Goal: Information Seeking & Learning: Learn about a topic

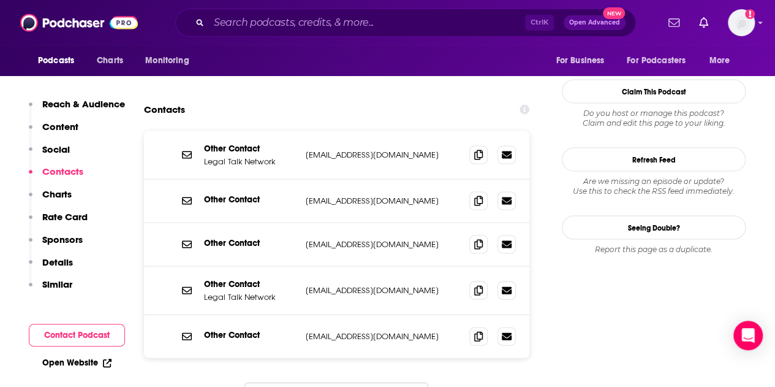
click at [186, 361] on div "Other Contact Legal Talk Network [EMAIL_ADDRESS][DOMAIN_NAME] [EMAIL_ADDRESS][D…" at bounding box center [336, 283] width 385 height 304
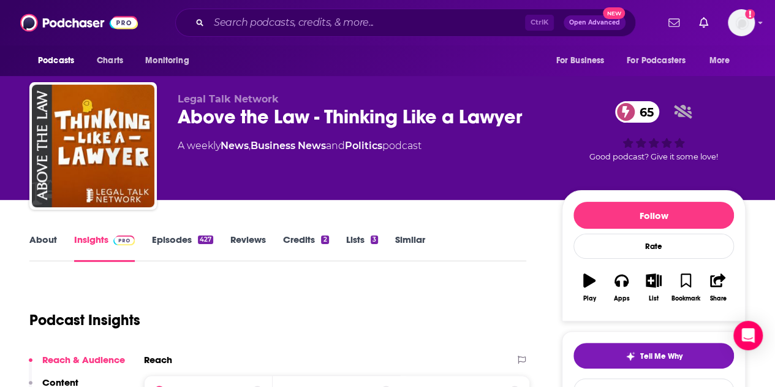
click at [53, 246] on link "About" at bounding box center [43, 247] width 28 height 28
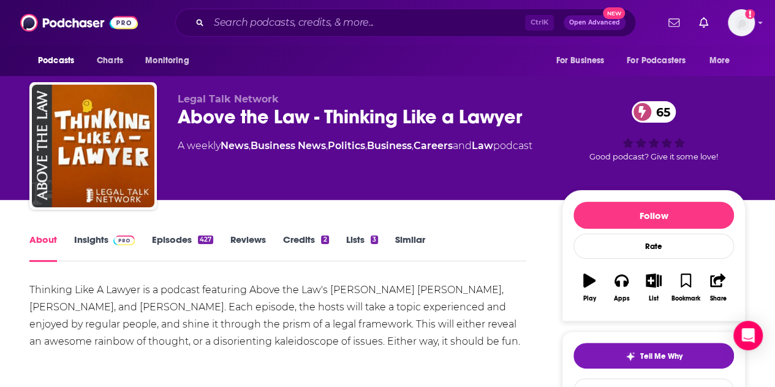
scroll to position [61, 0]
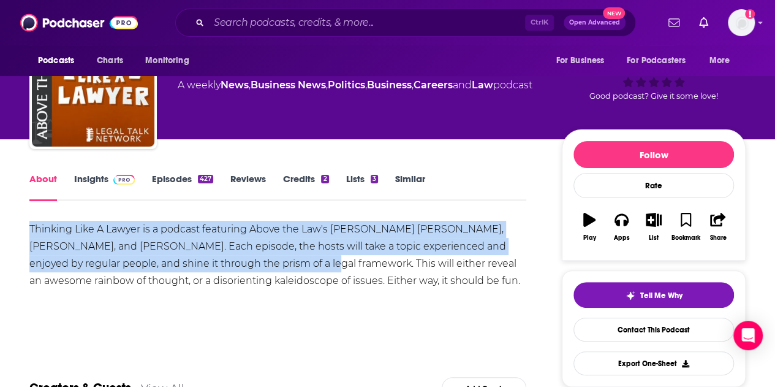
drag, startPoint x: 28, startPoint y: 227, endPoint x: 261, endPoint y: 262, distance: 235.5
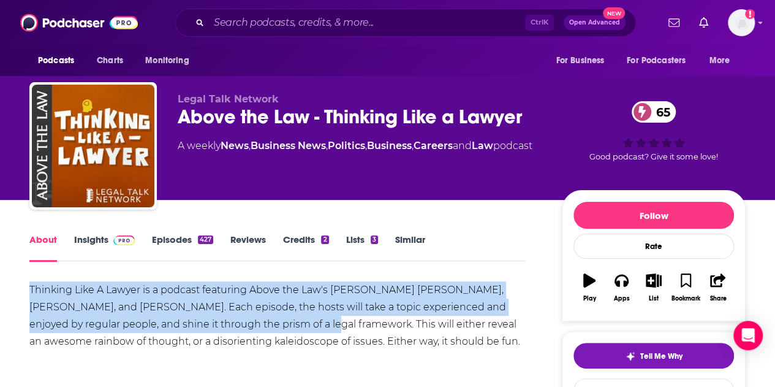
copy div "Thinking Like A Lawyer is a podcast featuring Above the Law's [PERSON_NAME] [PE…"
click at [86, 242] on link "Insights" at bounding box center [104, 247] width 61 height 28
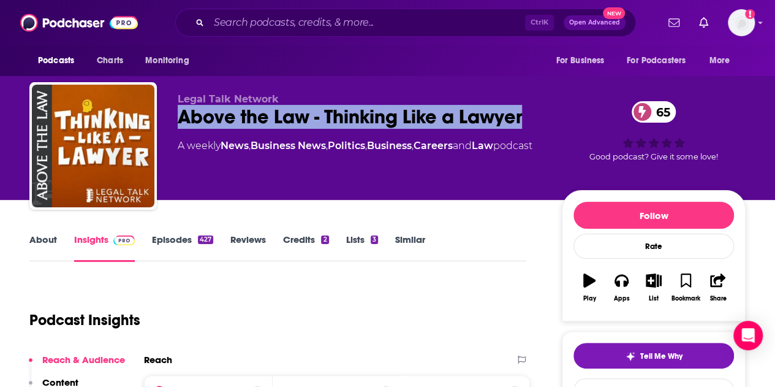
drag, startPoint x: 284, startPoint y: 117, endPoint x: 545, endPoint y: 124, distance: 261.2
click at [545, 124] on div "Legal Talk Network Above the Law - Thinking Like a Lawyer 65 A weekly News , Bu…" at bounding box center [387, 148] width 716 height 132
copy h2 "Above the Law - Thinking Like a Lawyer"
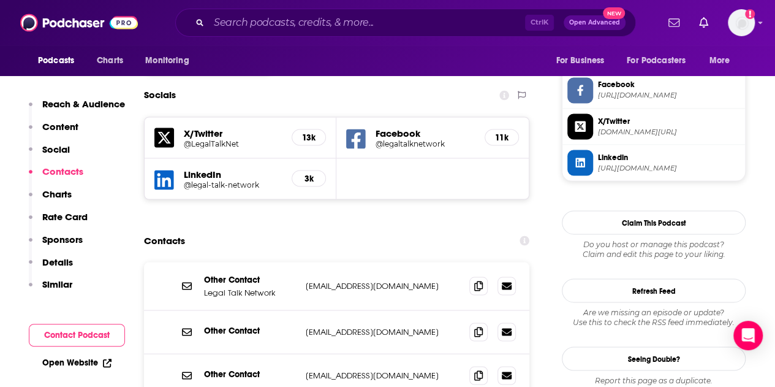
scroll to position [1040, 0]
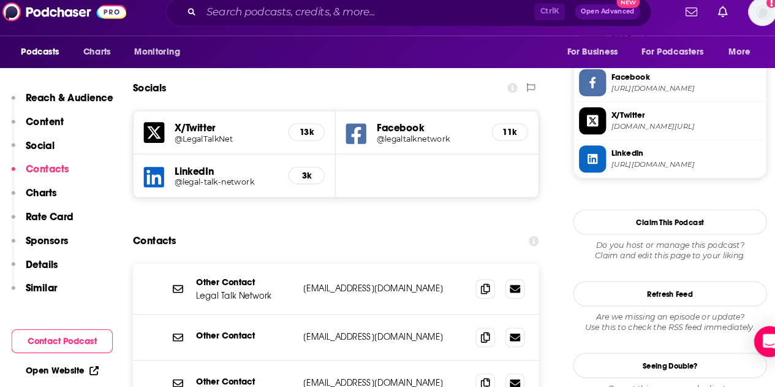
click at [333, 326] on p "[EMAIL_ADDRESS][DOMAIN_NAME]" at bounding box center [383, 331] width 154 height 10
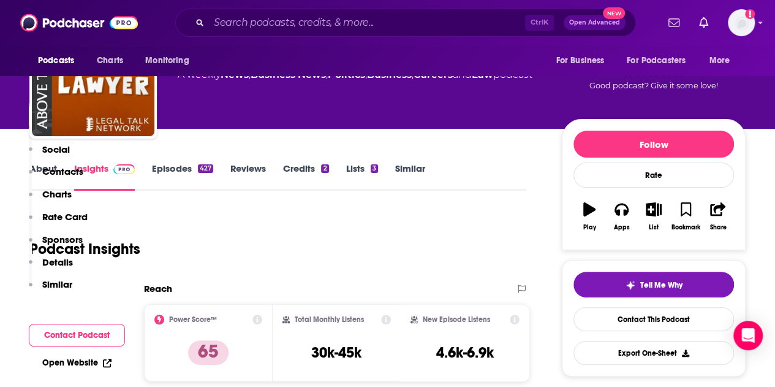
scroll to position [0, 0]
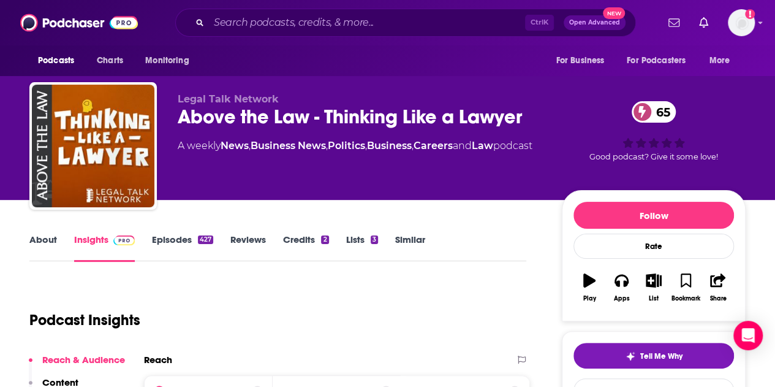
click at [44, 241] on link "About" at bounding box center [43, 247] width 28 height 28
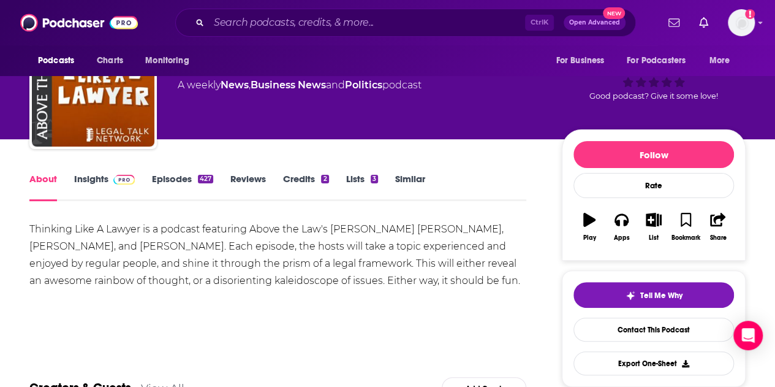
scroll to position [61, 0]
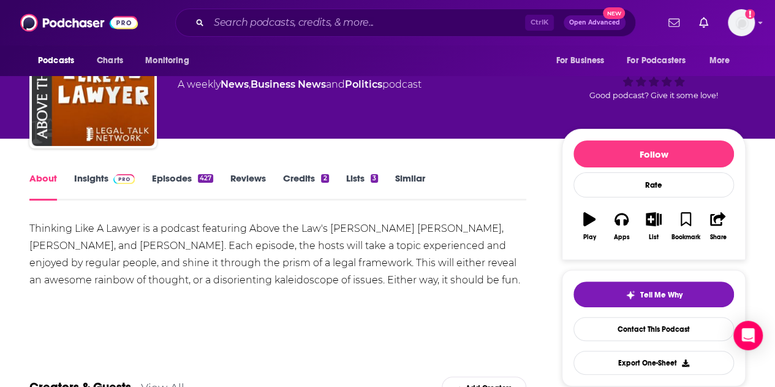
click at [414, 266] on div "Thinking Like A Lawyer is a podcast featuring Above the Law's [PERSON_NAME] [PE…" at bounding box center [277, 254] width 497 height 69
click at [245, 9] on div "Ctrl K Open Advanced New" at bounding box center [405, 23] width 461 height 28
click at [257, 25] on input "Search podcasts, credits, & more..." at bounding box center [367, 23] width 316 height 20
click at [222, 31] on input "Search podcasts, credits, & more..." at bounding box center [367, 23] width 316 height 20
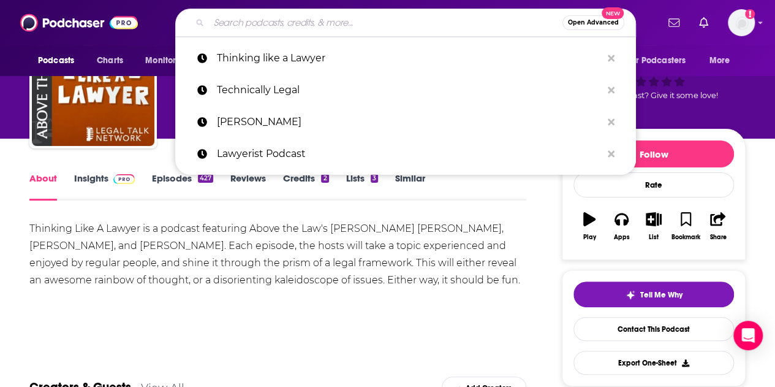
paste input "Unsupervised Learning"
type input "Unsupervised Learning"
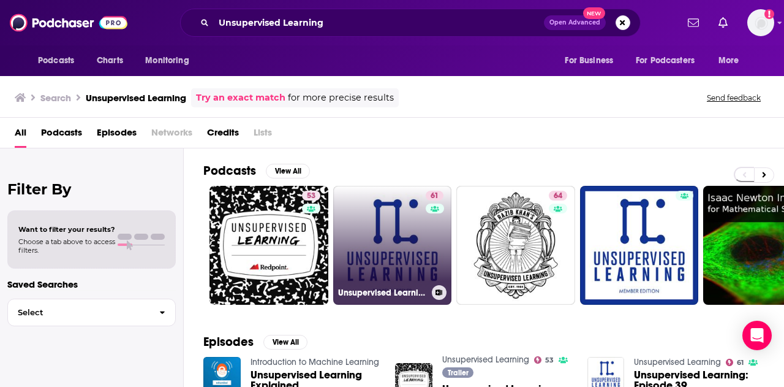
click at [419, 222] on link "61 Unsupervised Learning" at bounding box center [392, 245] width 119 height 119
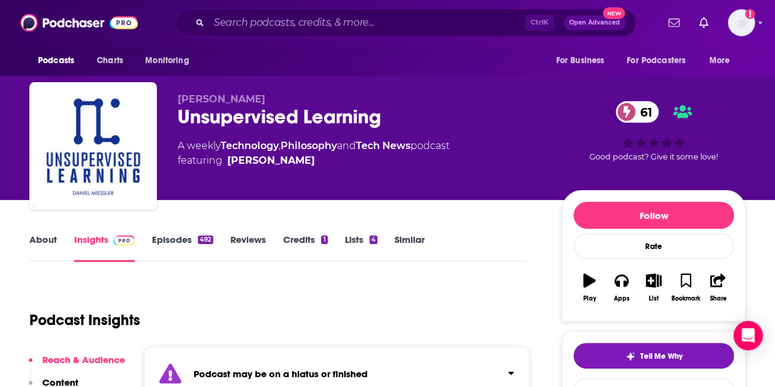
click at [48, 243] on link "About" at bounding box center [43, 247] width 28 height 28
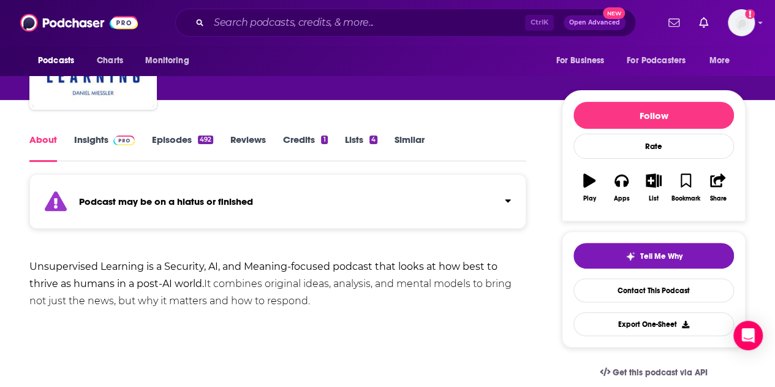
scroll to position [101, 0]
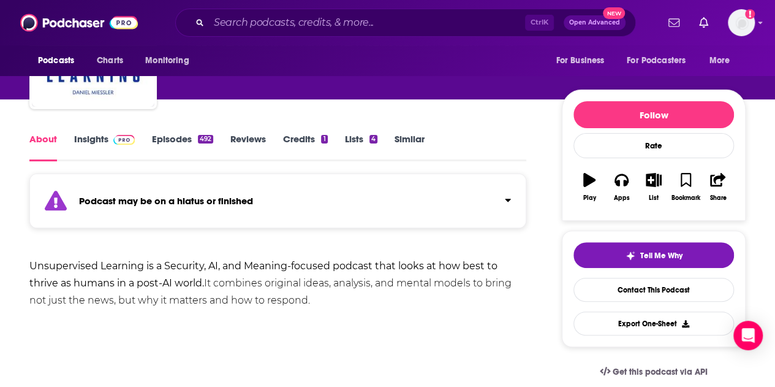
click at [97, 133] on link "Insights" at bounding box center [104, 147] width 61 height 28
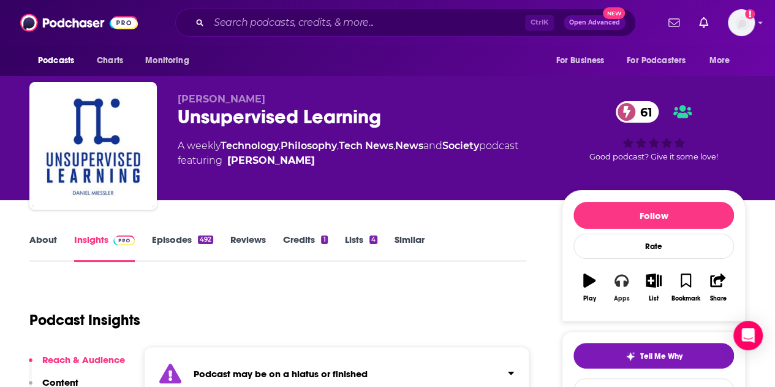
click at [623, 279] on icon "button" at bounding box center [621, 281] width 13 height 12
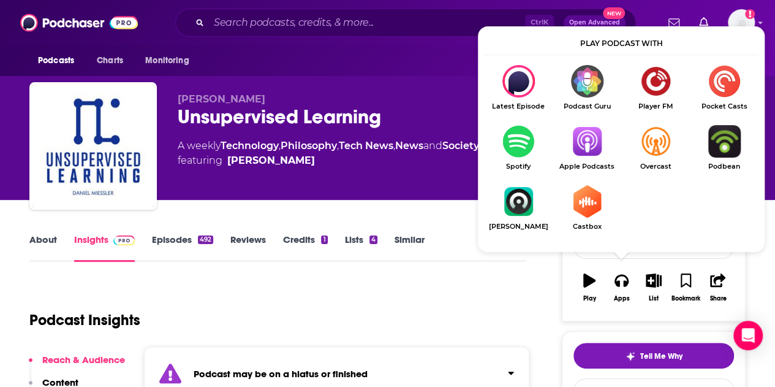
click at [595, 159] on link "Apple Podcasts" at bounding box center [587, 147] width 69 height 45
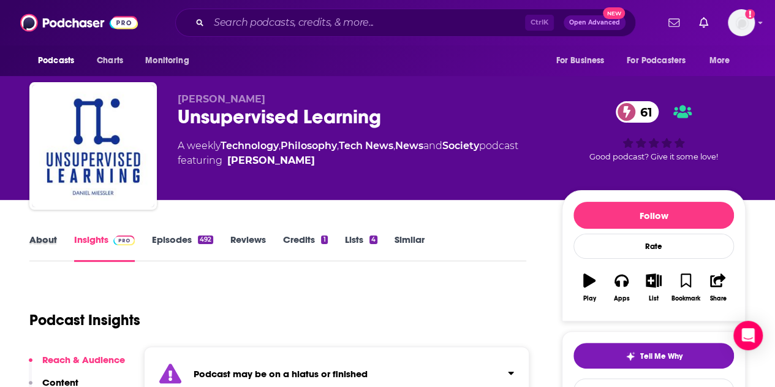
click at [57, 244] on div "About" at bounding box center [51, 247] width 45 height 28
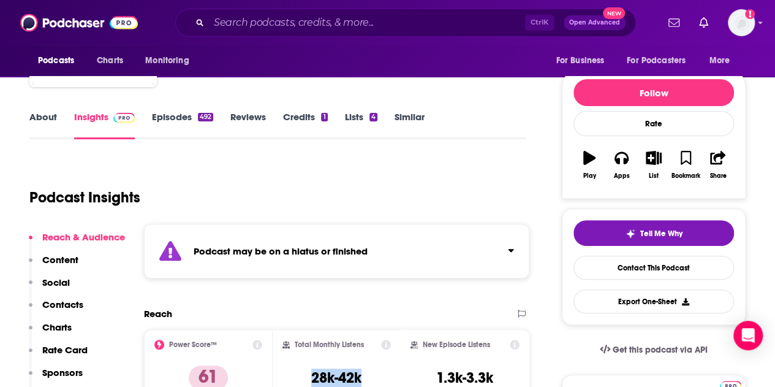
drag, startPoint x: 330, startPoint y: 373, endPoint x: 370, endPoint y: 375, distance: 39.9
click at [370, 375] on div "Total Monthly Listens 28k-42k" at bounding box center [337, 368] width 109 height 56
copy h3 "28k-42k"
click at [46, 126] on link "About" at bounding box center [43, 125] width 28 height 28
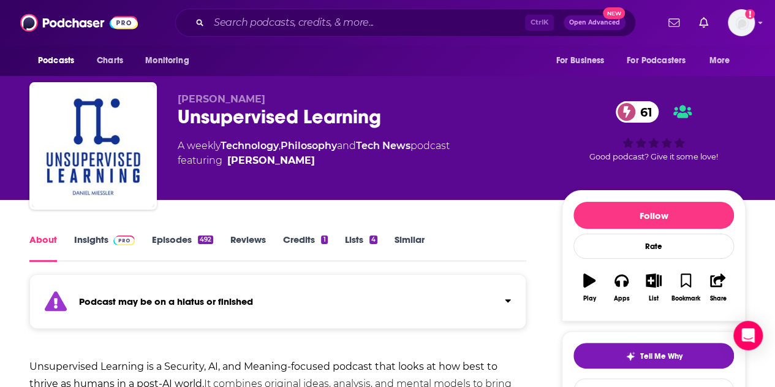
scroll to position [123, 0]
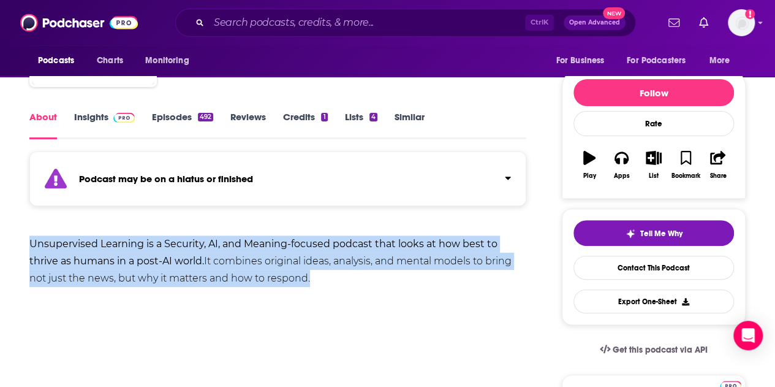
drag, startPoint x: 336, startPoint y: 276, endPoint x: 22, endPoint y: 243, distance: 315.5
copy div "Unsupervised Learning is a Security, AI, and Meaning-focused podcast that looks…"
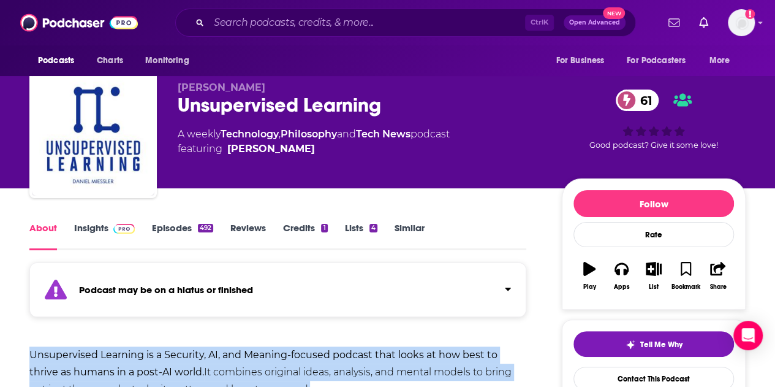
scroll to position [0, 0]
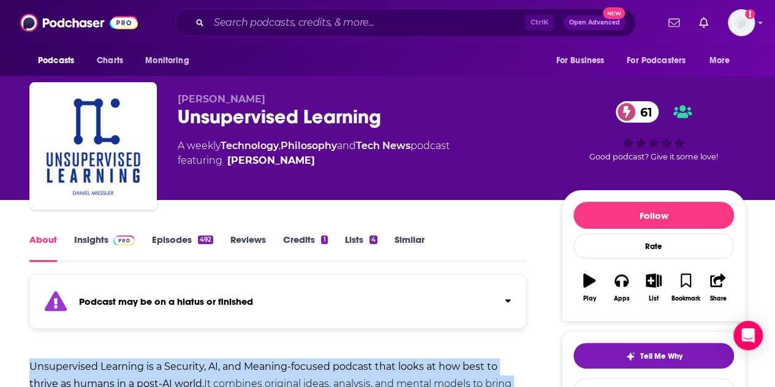
drag, startPoint x: 178, startPoint y: 99, endPoint x: 260, endPoint y: 100, distance: 81.5
click at [260, 100] on p "[PERSON_NAME]" at bounding box center [360, 99] width 365 height 12
copy span "[PERSON_NAME]"
click at [95, 243] on link "Insights" at bounding box center [104, 247] width 61 height 28
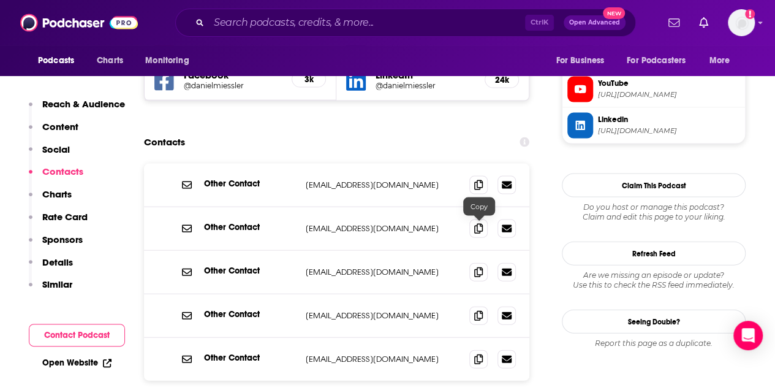
scroll to position [1164, 0]
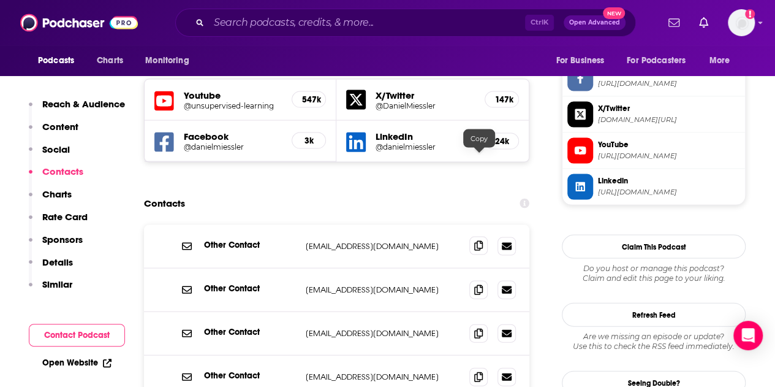
click at [482, 237] on span at bounding box center [478, 246] width 18 height 18
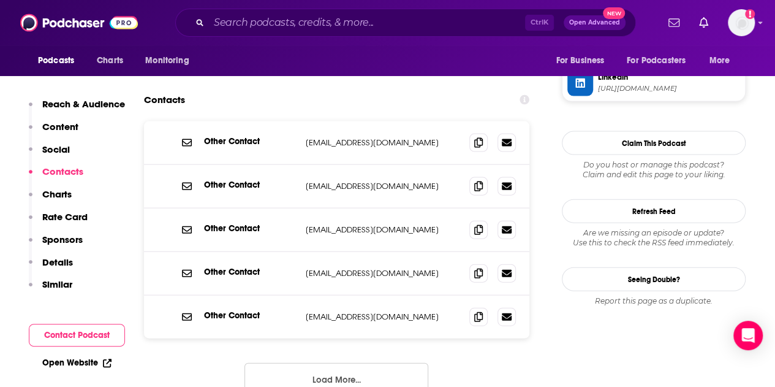
scroll to position [1287, 0]
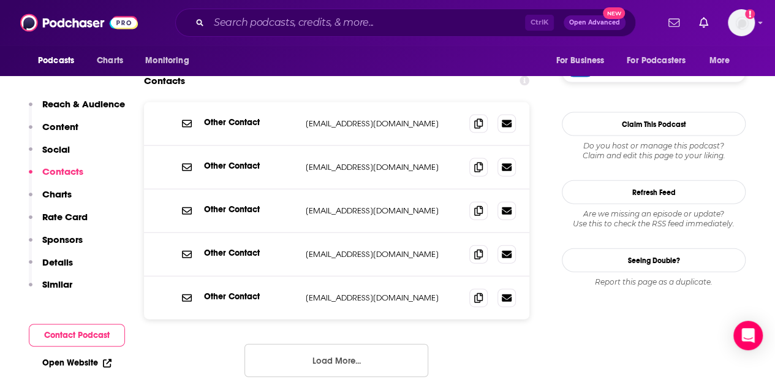
click at [404, 344] on button "Load More..." at bounding box center [337, 360] width 184 height 33
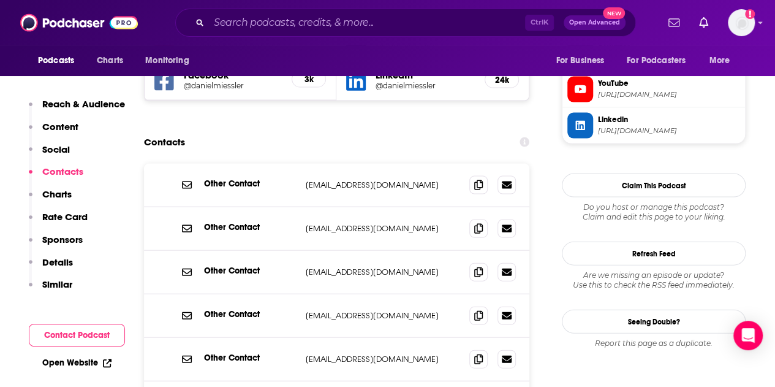
scroll to position [1103, 0]
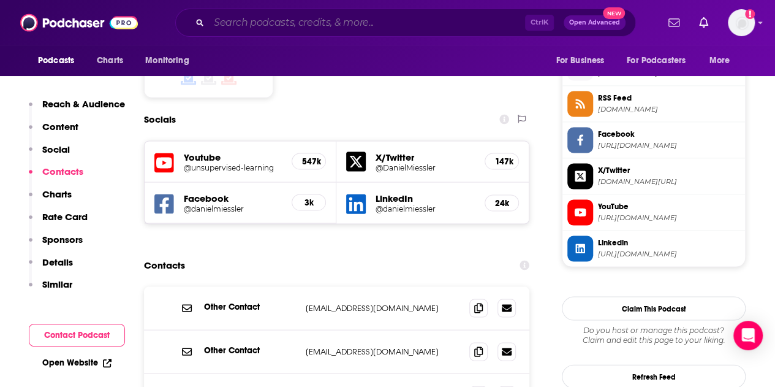
click at [256, 20] on input "Search podcasts, credits, & more..." at bounding box center [367, 23] width 316 height 20
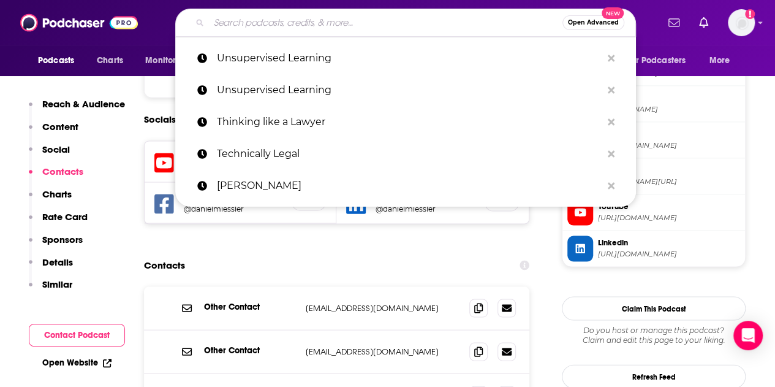
paste input "Factor This"
type input "Factor This"
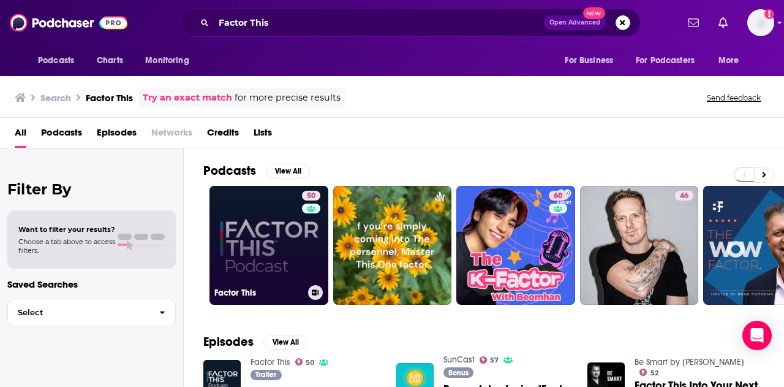
click at [268, 292] on h3 "Factor This" at bounding box center [258, 292] width 89 height 10
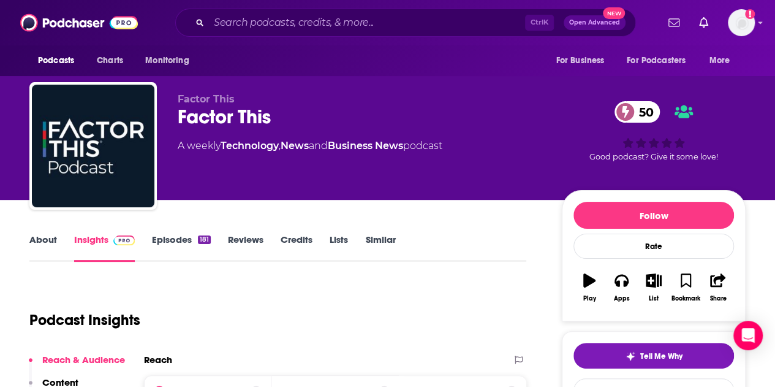
click at [48, 240] on link "About" at bounding box center [43, 247] width 28 height 28
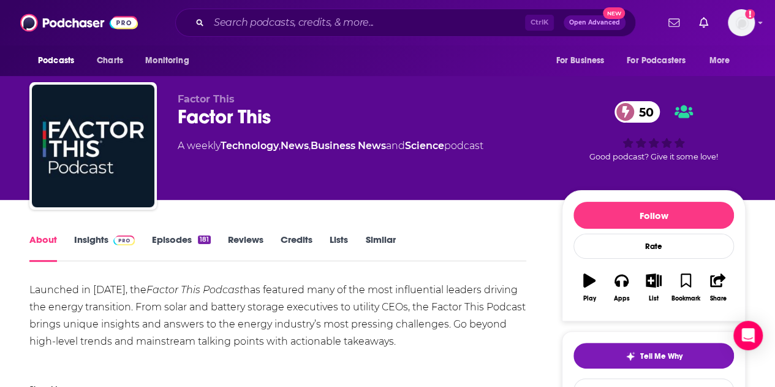
scroll to position [123, 0]
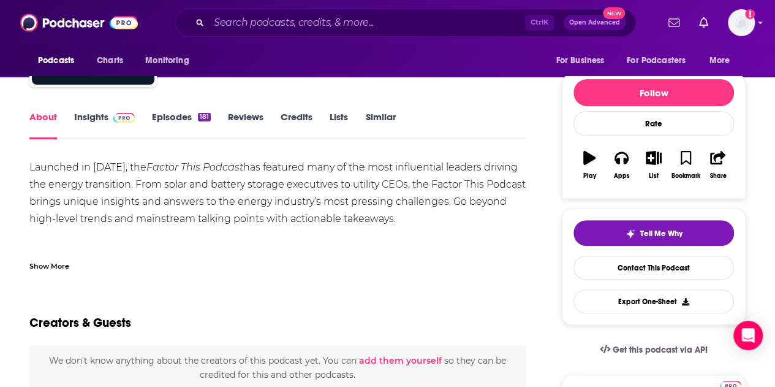
click at [44, 265] on div "Show More" at bounding box center [49, 265] width 40 height 12
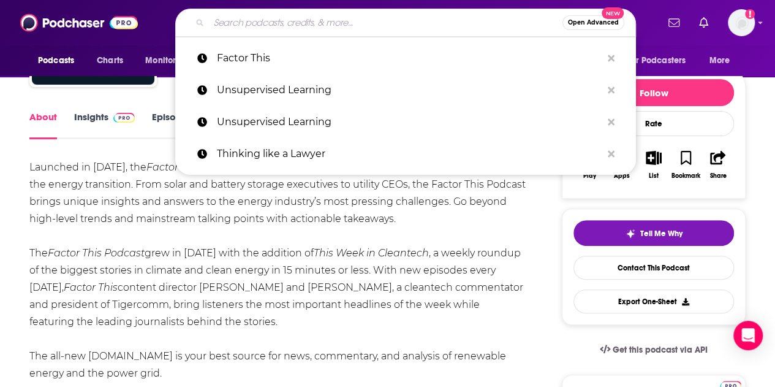
click at [251, 20] on input "Search podcasts, credits, & more..." at bounding box center [386, 23] width 354 height 20
paste input "BDO’s Legal Tech Talk Podcast"
type input "BDO’s Legal Tech Talk Podcast"
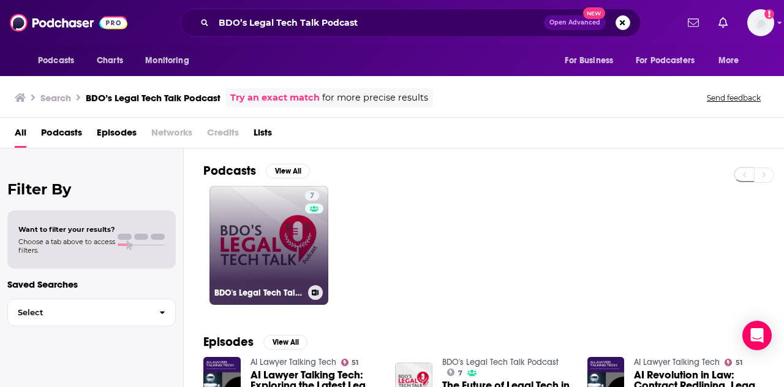
click at [234, 254] on link "7 BDO's Legal Tech Talk Podcast" at bounding box center [269, 245] width 119 height 119
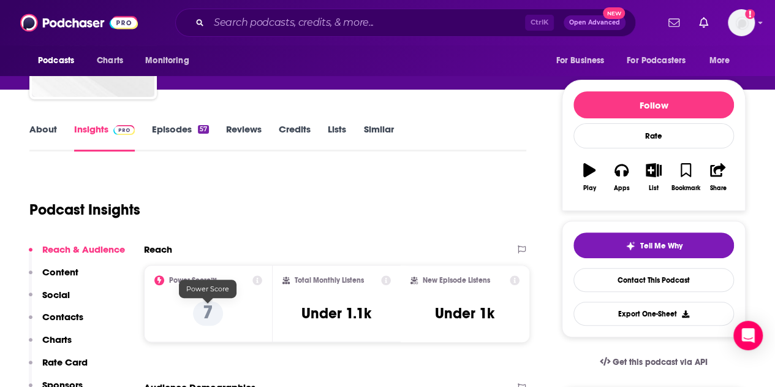
scroll to position [123, 0]
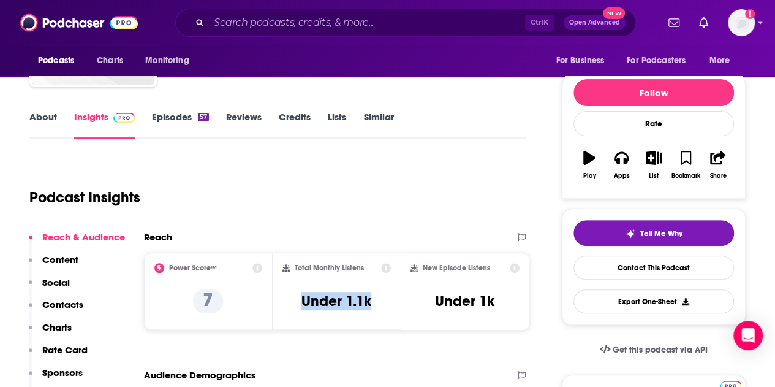
drag, startPoint x: 308, startPoint y: 298, endPoint x: 373, endPoint y: 303, distance: 65.1
click at [373, 303] on div "Total Monthly Listens Under 1.1k" at bounding box center [337, 291] width 109 height 56
copy h3 "Under 1.1k"
click at [59, 113] on div "About" at bounding box center [51, 125] width 45 height 28
click at [55, 115] on link "About" at bounding box center [43, 125] width 28 height 28
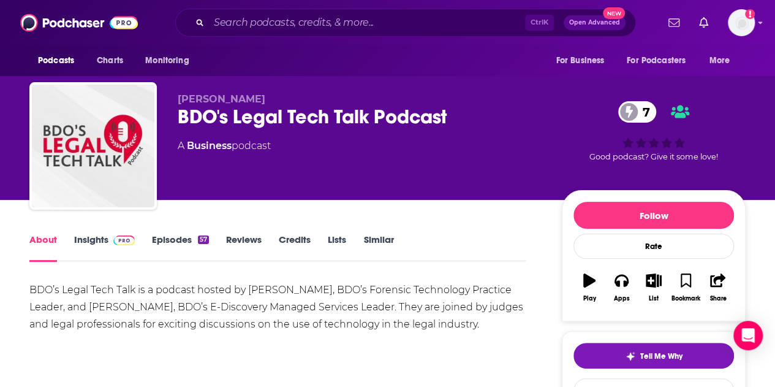
click at [201, 302] on div "BDO’s Legal Tech Talk is a podcast hosted by [PERSON_NAME], BDO’s Forensic Tech…" at bounding box center [277, 306] width 497 height 51
drag, startPoint x: 89, startPoint y: 309, endPoint x: 137, endPoint y: 309, distance: 47.8
click at [137, 309] on div "BDO’s Legal Tech Talk is a podcast hosted by [PERSON_NAME], BDO’s Forensic Tech…" at bounding box center [277, 306] width 497 height 51
click at [284, 302] on div "BDO’s Legal Tech Talk is a podcast hosted by [PERSON_NAME], BDO’s Forensic Tech…" at bounding box center [277, 306] width 497 height 51
drag, startPoint x: 261, startPoint y: 288, endPoint x: 311, endPoint y: 292, distance: 50.4
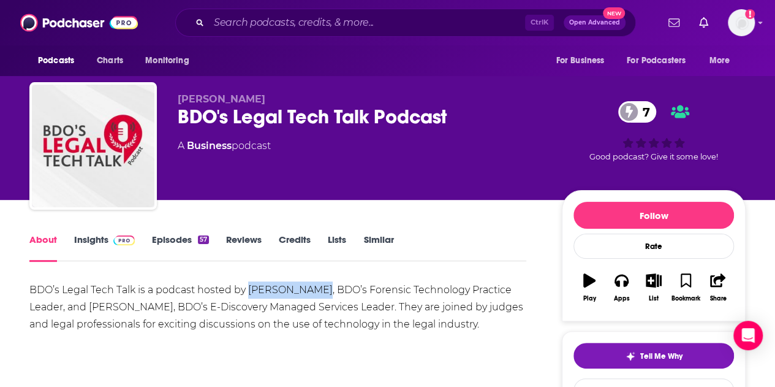
click at [311, 292] on div "BDO’s Legal Tech Talk is a podcast hosted by [PERSON_NAME], BDO’s Forensic Tech…" at bounding box center [277, 306] width 497 height 51
copy div "[PERSON_NAME]"
click at [267, 294] on div "BDO’s Legal Tech Talk is a podcast hosted by [PERSON_NAME], BDO’s Forensic Tech…" at bounding box center [277, 306] width 497 height 51
click at [289, 290] on div "BDO’s Legal Tech Talk is a podcast hosted by [PERSON_NAME], BDO’s Forensic Tech…" at bounding box center [277, 306] width 497 height 51
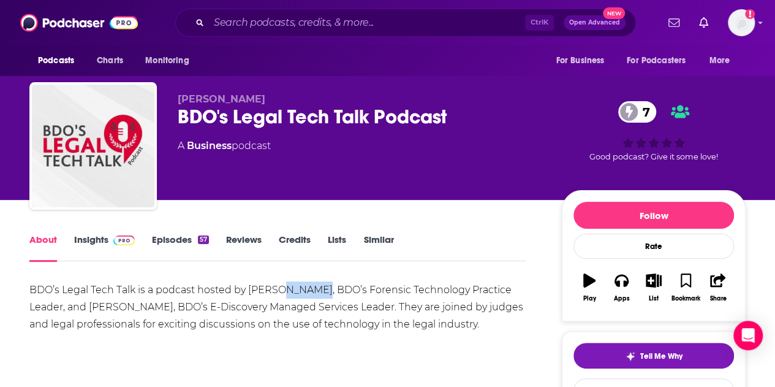
click at [289, 290] on div "BDO’s Legal Tech Talk is a podcast hosted by [PERSON_NAME], BDO’s Forensic Tech…" at bounding box center [277, 306] width 497 height 51
copy div "[PERSON_NAME]"
